Goal: Browse casually

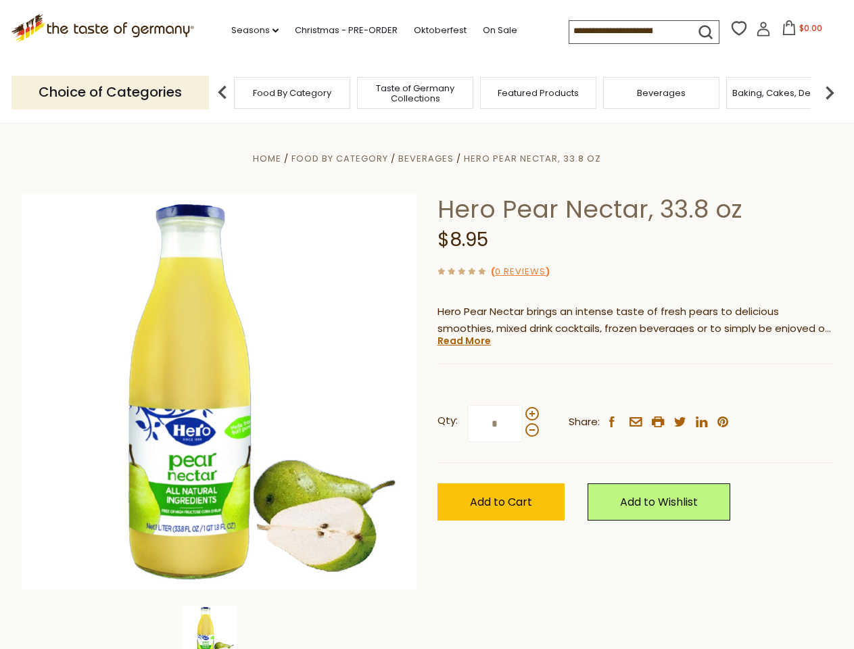
click at [427, 325] on div "Home Food By Category [GEOGRAPHIC_DATA] Hero Pear Nectar, 33.8 oz Hero Pear Nec…" at bounding box center [427, 410] width 832 height 521
click at [250, 30] on link "Seasons dropdown_arrow" at bounding box center [254, 30] width 47 height 15
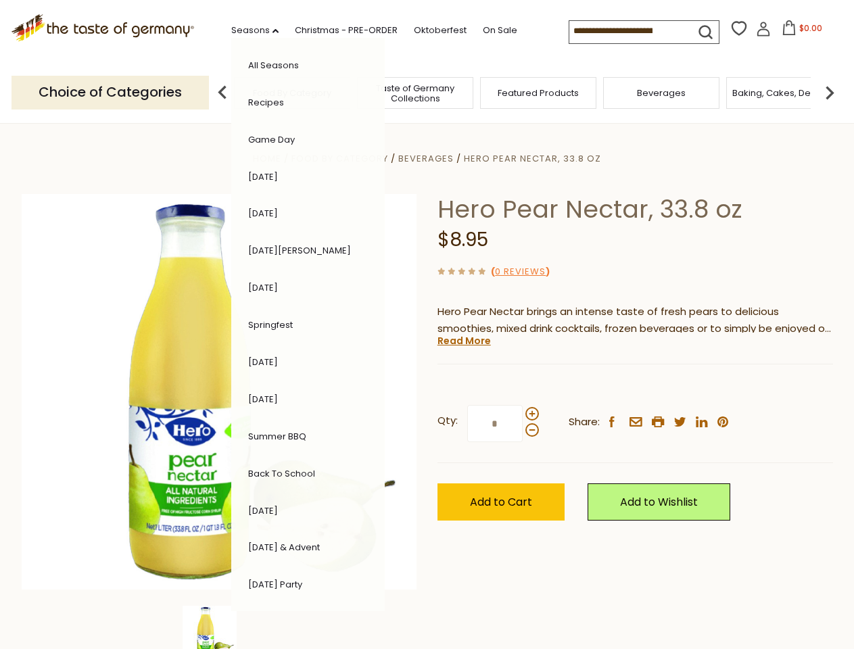
click at [799, 32] on span "$0.00" at bounding box center [810, 27] width 23 height 11
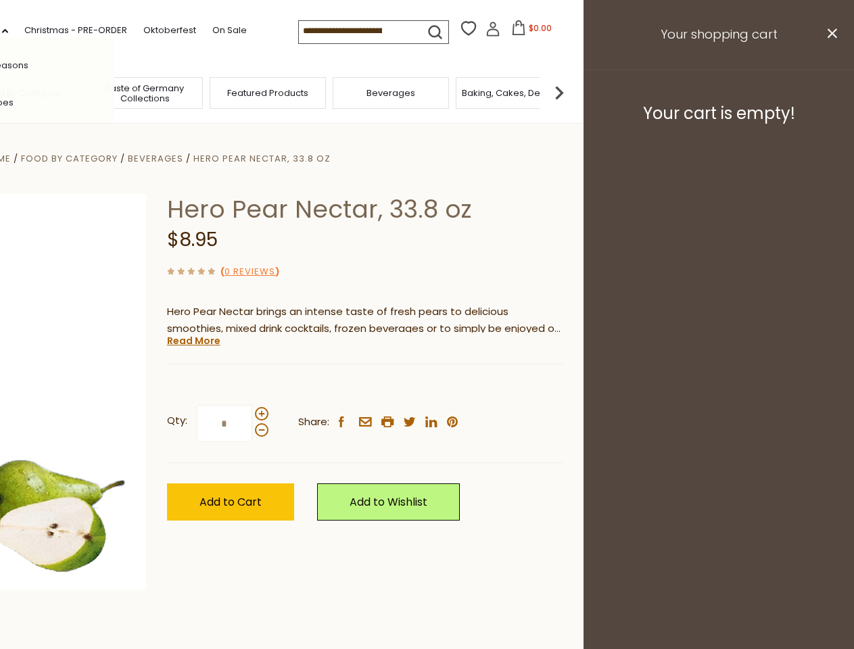
click at [222, 92] on header "Free Shipping Starts at $80.00. Varies by Region. Exclusions Apply. Click here …" at bounding box center [156, 62] width 854 height 124
